Goal: Task Accomplishment & Management: Complete application form

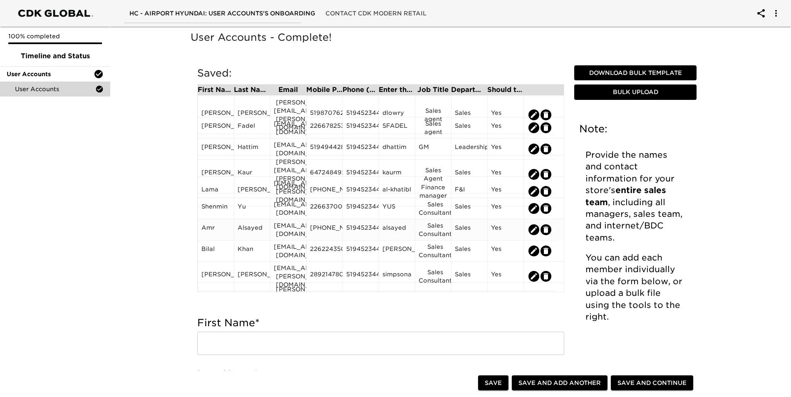
scroll to position [54, 0]
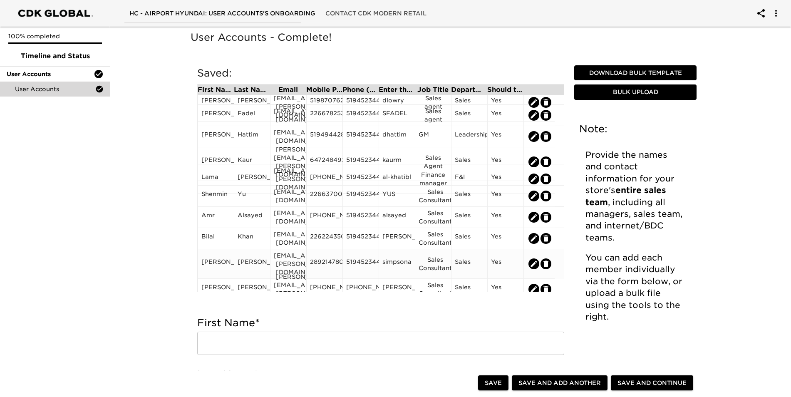
click at [282, 261] on div "[EMAIL_ADDRESS][PERSON_NAME][DOMAIN_NAME]" at bounding box center [288, 263] width 29 height 25
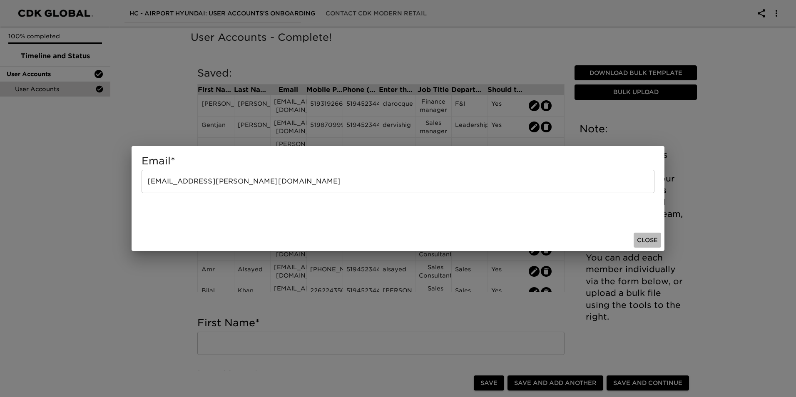
click at [648, 240] on span "Close" at bounding box center [647, 240] width 21 height 10
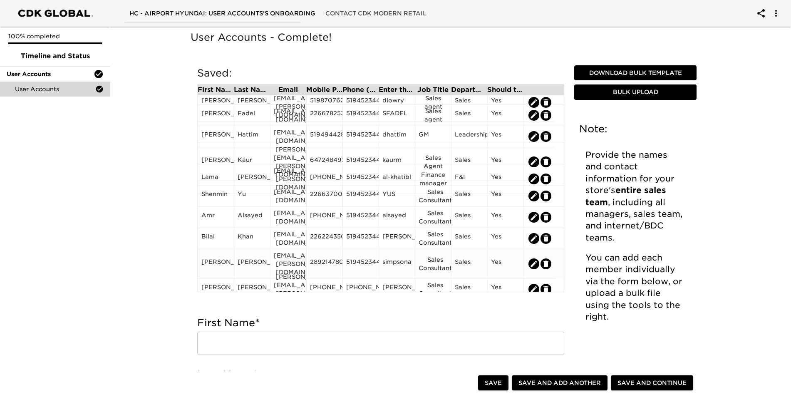
click at [534, 260] on icon "edit" at bounding box center [534, 264] width 8 height 8
type input "[PERSON_NAME]"
type input "[EMAIL_ADDRESS][PERSON_NAME][DOMAIN_NAME]"
type input "2892147808"
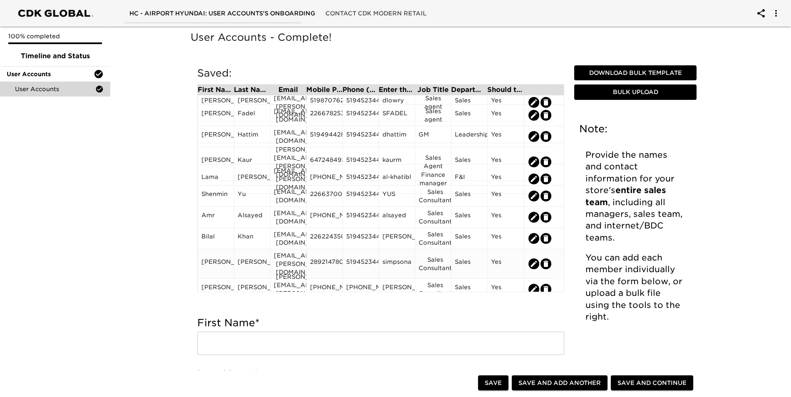
type input "5194523443"
type input "simpsona"
type input "Sales Consultant"
radio input "true"
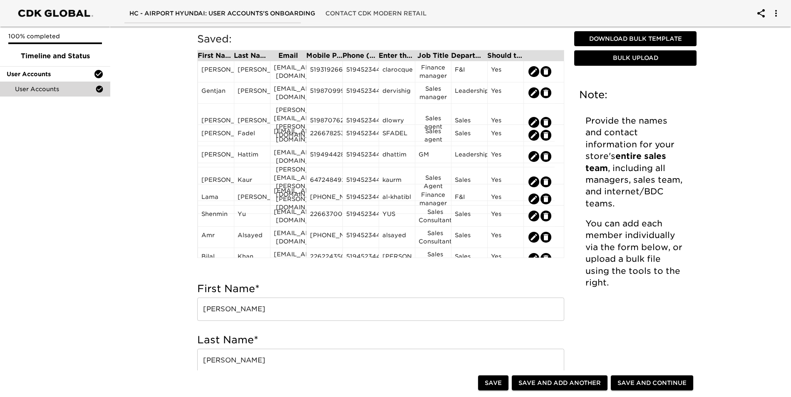
scroll to position [8, 0]
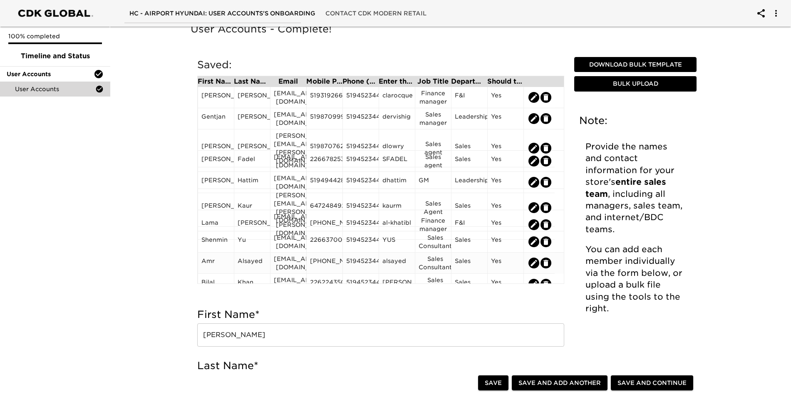
click at [544, 263] on icon "edit" at bounding box center [546, 263] width 5 height 6
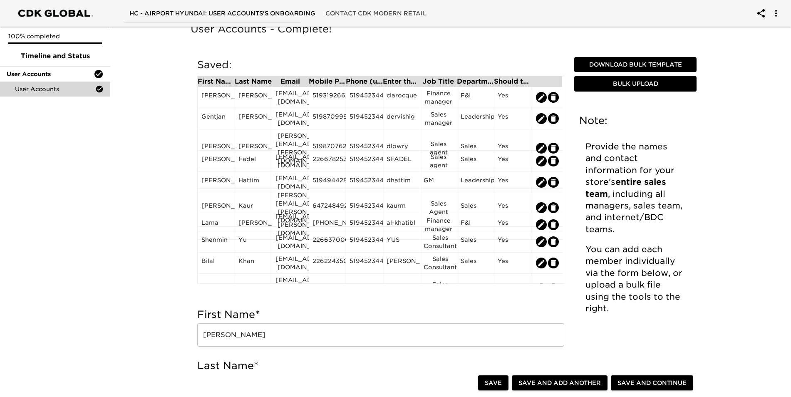
radio input "false"
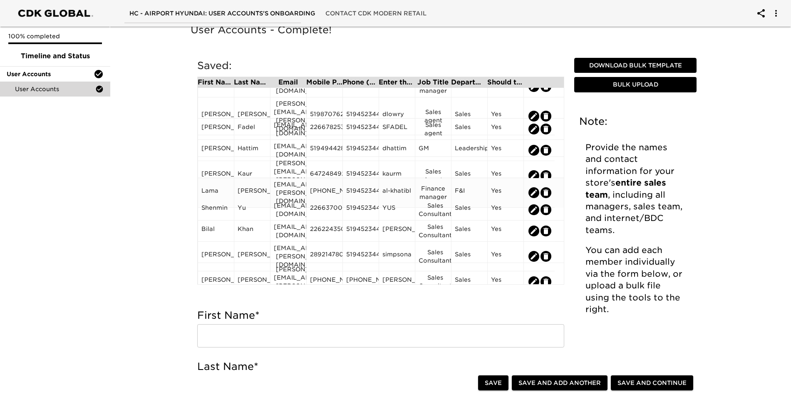
scroll to position [0, 0]
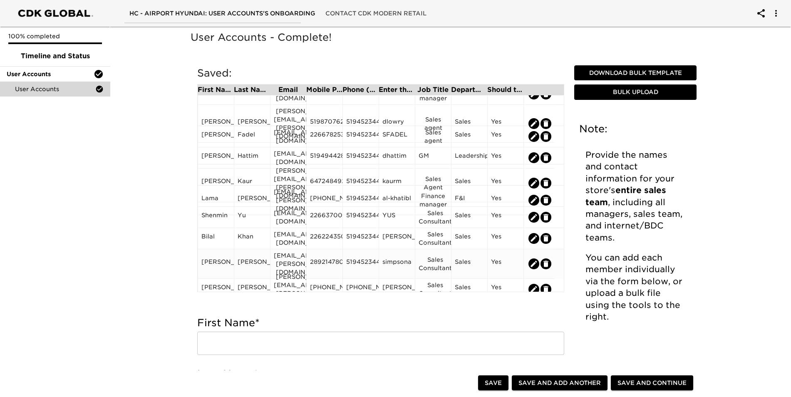
click at [252, 260] on div "[PERSON_NAME]" at bounding box center [252, 264] width 29 height 12
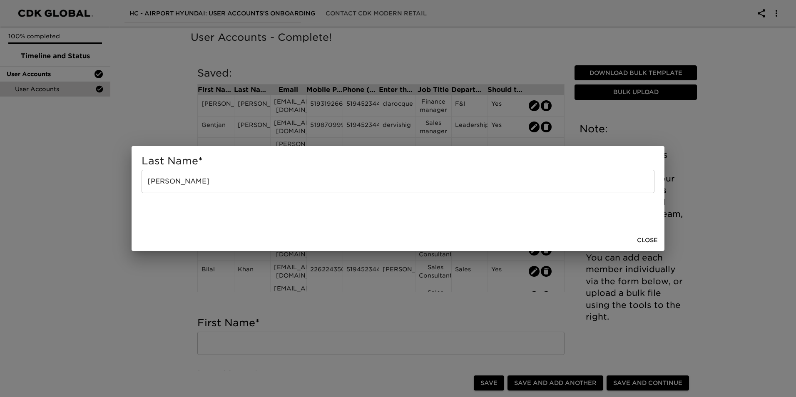
click at [645, 242] on span "Close" at bounding box center [647, 240] width 21 height 10
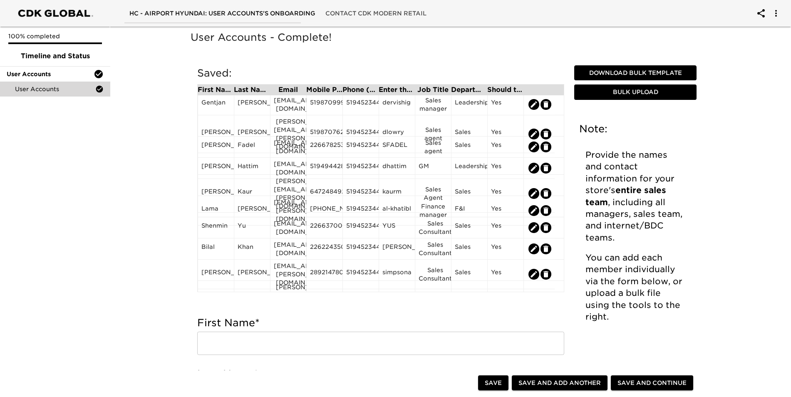
scroll to position [33, 0]
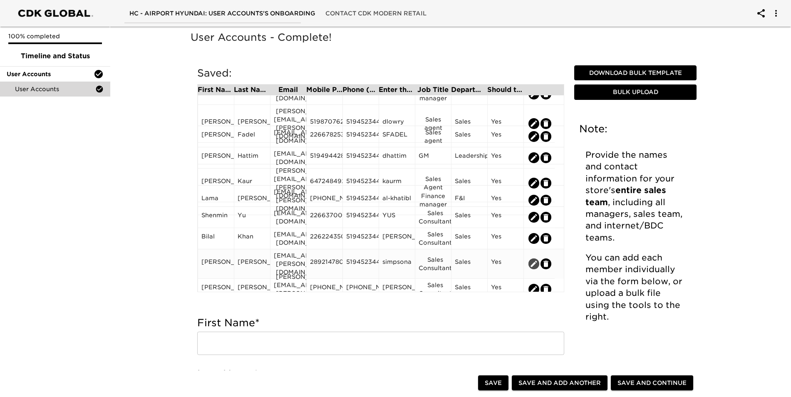
click at [531, 261] on icon "edit" at bounding box center [534, 264] width 8 height 8
type input "[PERSON_NAME]"
type input "[EMAIL_ADDRESS][PERSON_NAME][DOMAIN_NAME]"
type input "2892147808"
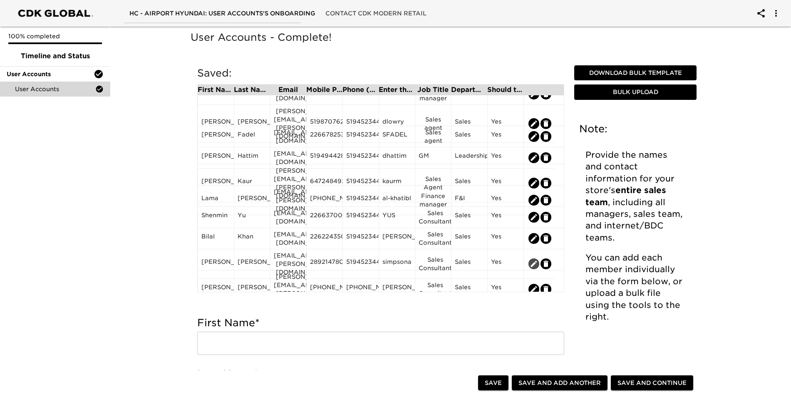
type input "5194523443"
type input "simpsona"
type input "Sales Consultant"
radio input "true"
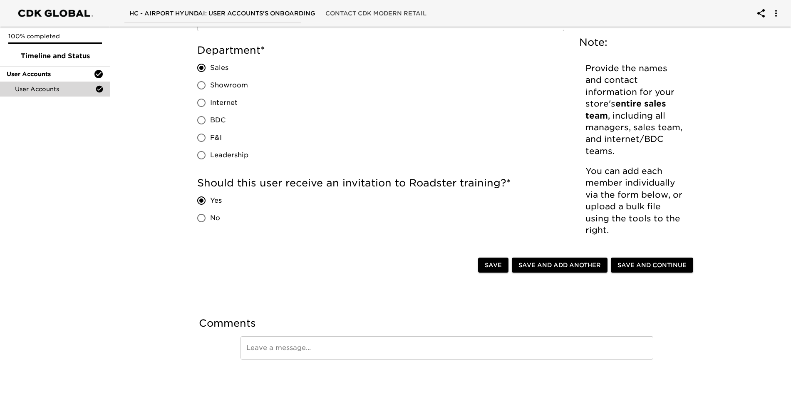
scroll to position [633, 0]
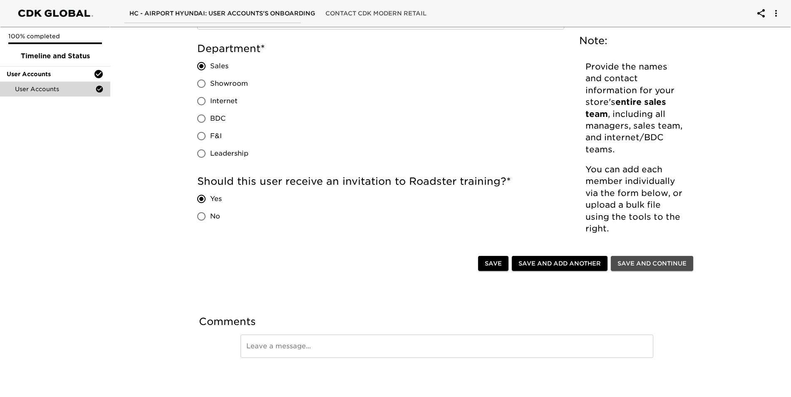
click at [620, 268] on span "Save and Continue" at bounding box center [652, 263] width 69 height 10
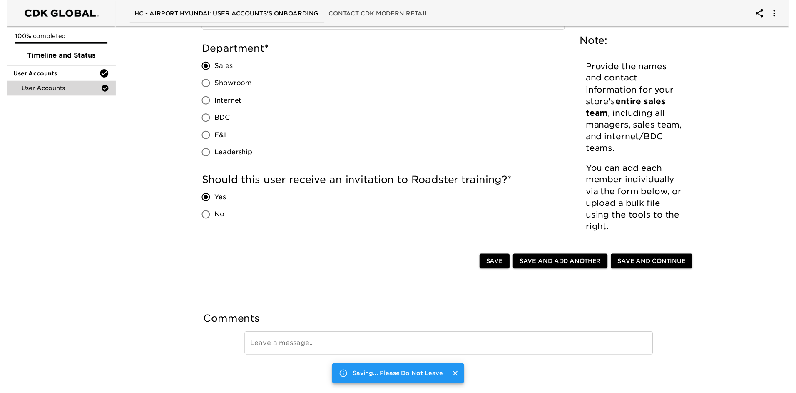
scroll to position [0, 0]
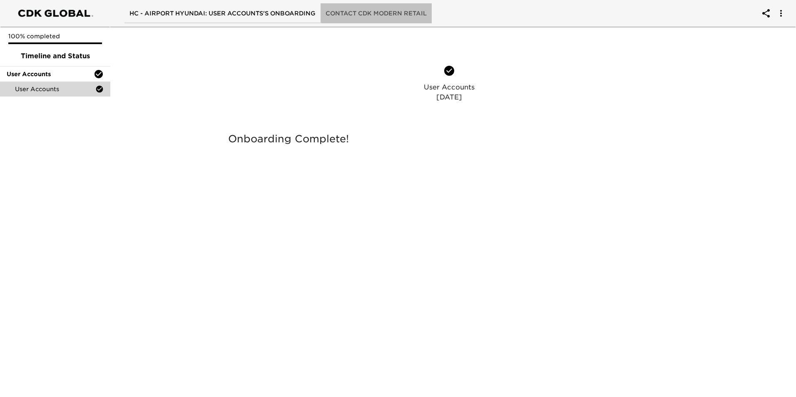
click at [365, 14] on span "Contact CDK Modern Retail" at bounding box center [376, 13] width 101 height 10
